Goal: Entertainment & Leisure: Consume media (video, audio)

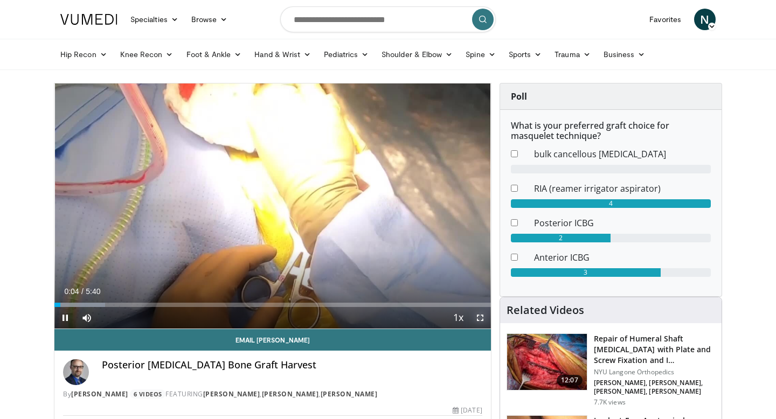
click at [483, 317] on span "Video Player" at bounding box center [480, 318] width 22 height 22
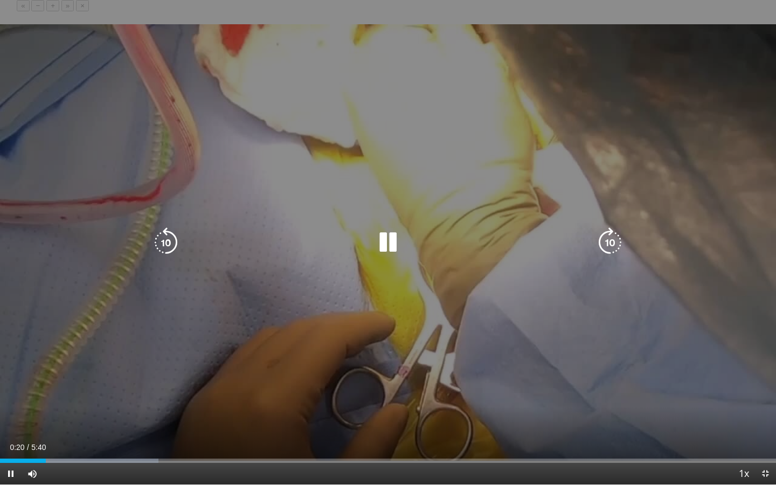
click at [388, 236] on icon "Video Player" at bounding box center [388, 242] width 30 height 30
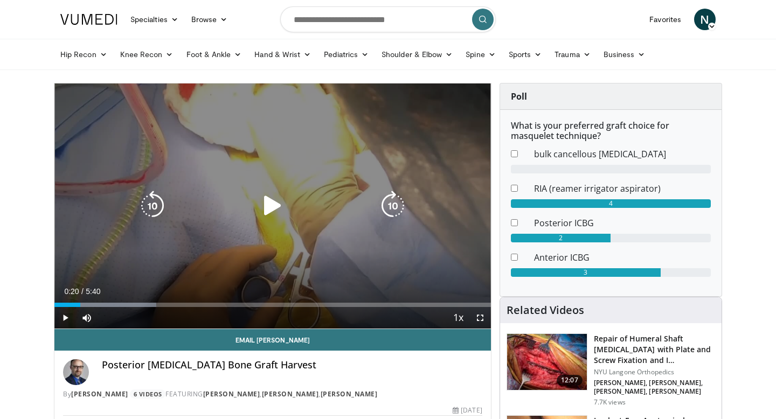
click at [255, 177] on div "10 seconds Tap to unmute" at bounding box center [272, 206] width 437 height 245
click at [272, 201] on icon "Video Player" at bounding box center [273, 206] width 30 height 30
click at [257, 169] on div "10 seconds Tap to unmute" at bounding box center [272, 206] width 437 height 245
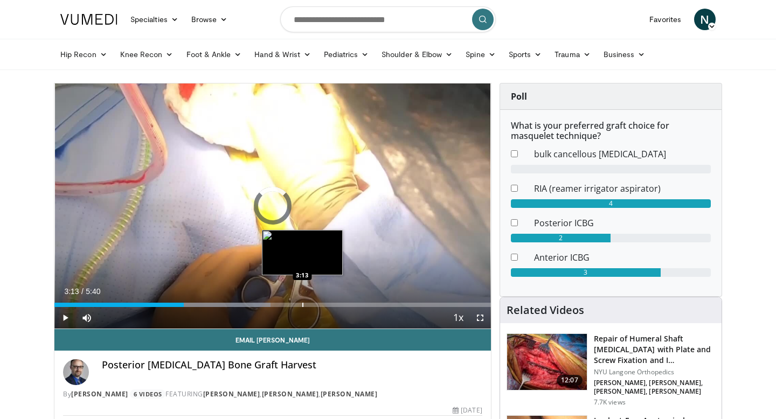
click at [302, 232] on img "Progress Bar" at bounding box center [302, 252] width 81 height 45
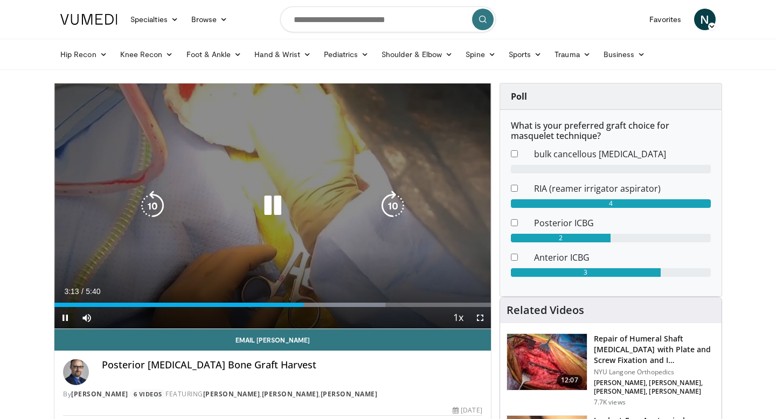
click at [297, 201] on div "Video Player" at bounding box center [273, 206] width 262 height 22
click at [276, 204] on icon "Video Player" at bounding box center [273, 206] width 30 height 30
click at [313, 152] on div "10 seconds Tap to unmute" at bounding box center [272, 206] width 437 height 245
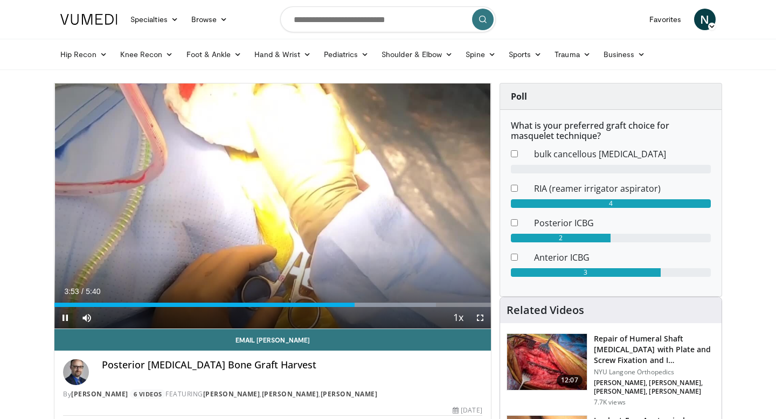
click at [303, 312] on div "Current Time 3:53 / Duration 5:40 Pause Skip Backward Skip Forward Mute Loaded …" at bounding box center [272, 318] width 437 height 22
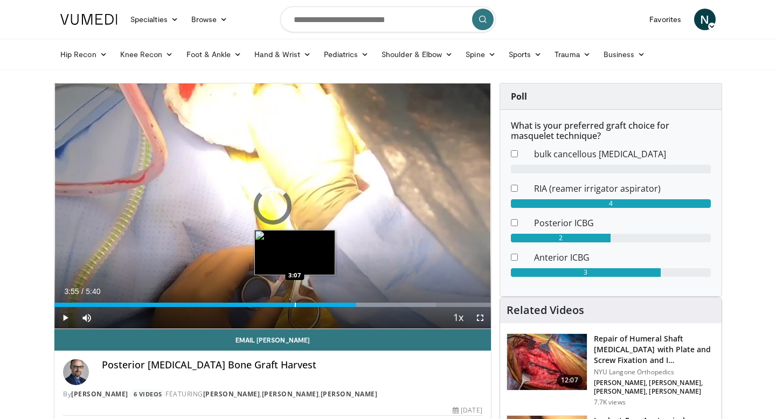
click at [295, 307] on div "Progress Bar" at bounding box center [295, 305] width 1 height 4
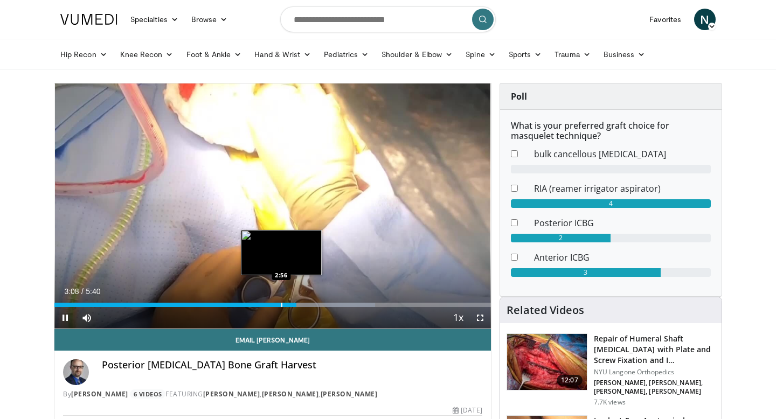
click at [281, 303] on div "Progress Bar" at bounding box center [281, 305] width 1 height 4
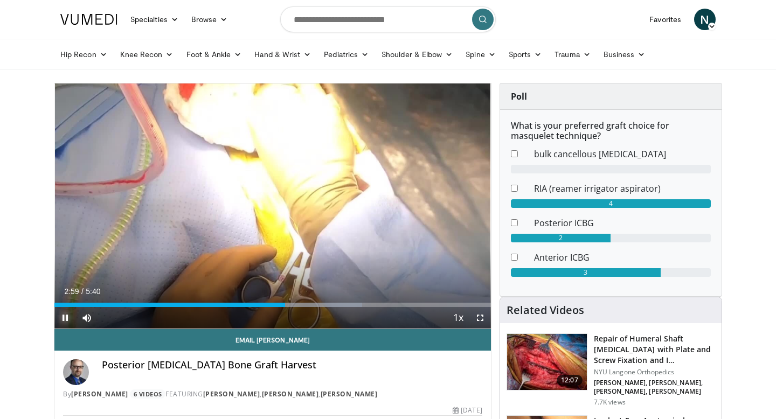
click at [61, 320] on span "Video Player" at bounding box center [65, 318] width 22 height 22
